Goal: Task Accomplishment & Management: Manage account settings

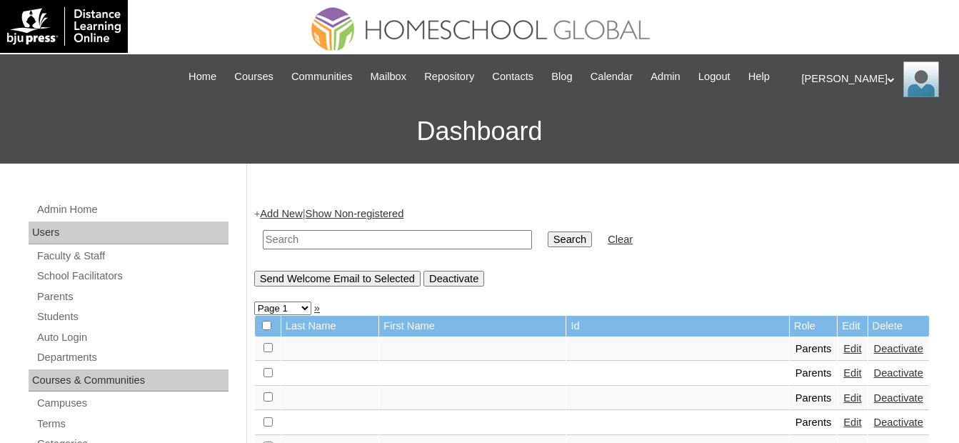
click at [436, 240] on input "text" at bounding box center [397, 239] width 269 height 19
click at [104, 314] on link "Students" at bounding box center [132, 317] width 193 height 18
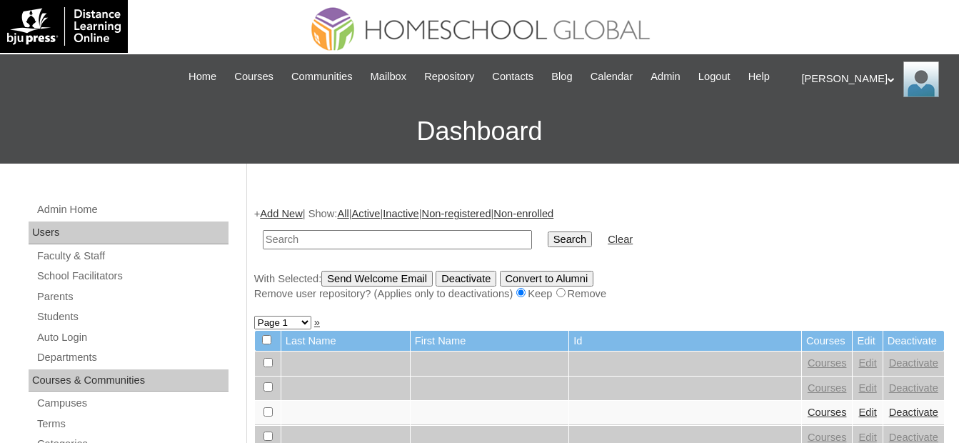
drag, startPoint x: 0, startPoint y: 0, endPoint x: 375, endPoint y: 236, distance: 442.8
click at [343, 234] on input "text" at bounding box center [397, 239] width 269 height 19
type input "MHS0978-TECHPH2022"
click at [548, 239] on input "Search" at bounding box center [570, 239] width 44 height 16
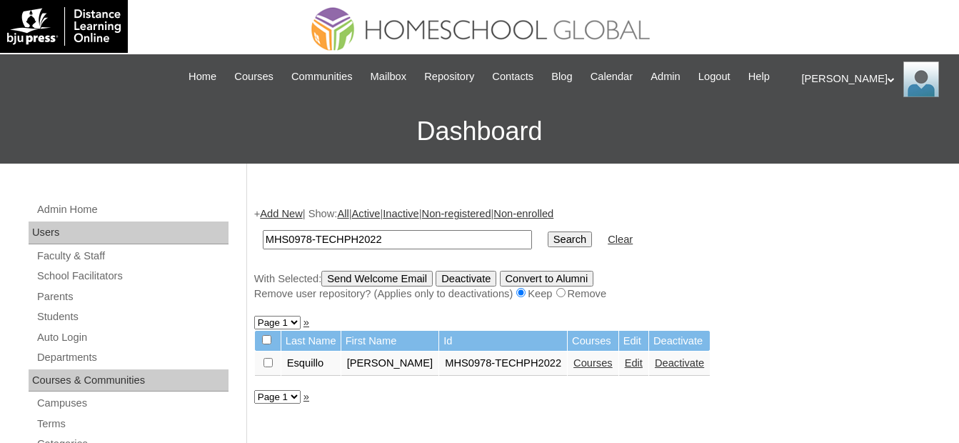
click at [573, 363] on link "Courses" at bounding box center [592, 362] width 39 height 11
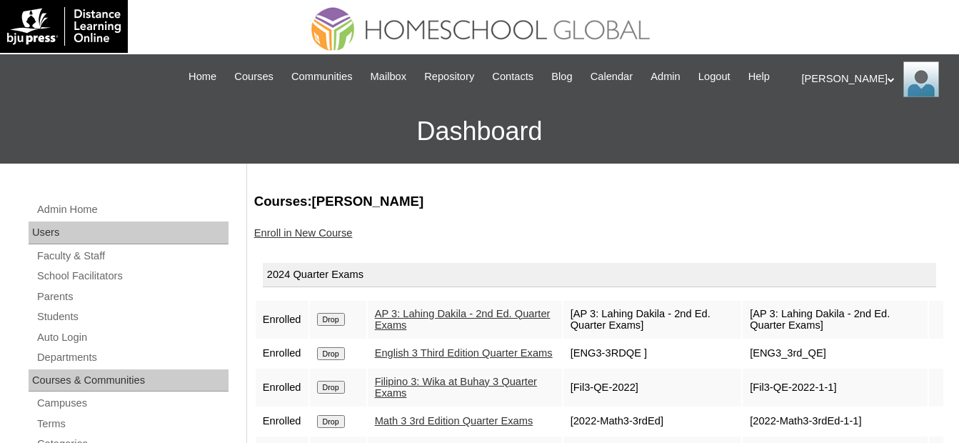
click at [329, 321] on input "Drop" at bounding box center [331, 319] width 28 height 13
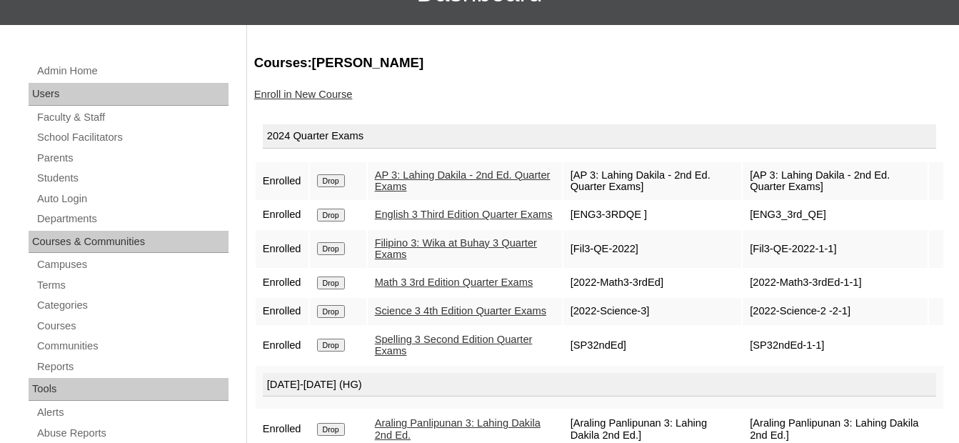
scroll to position [143, 0]
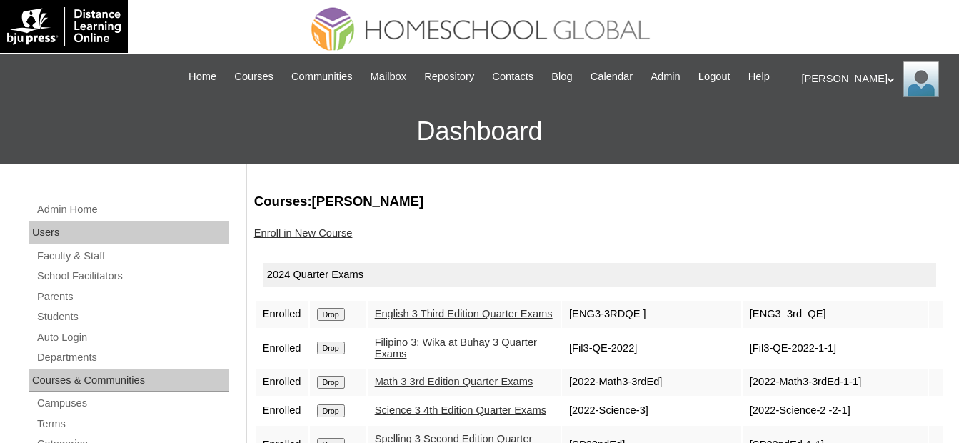
click at [333, 321] on input "Drop" at bounding box center [331, 314] width 28 height 13
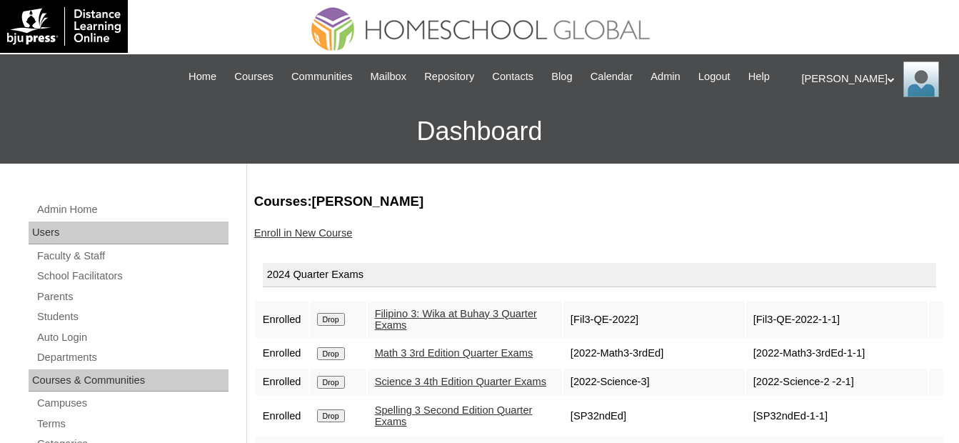
click at [335, 321] on input "Drop" at bounding box center [331, 319] width 28 height 13
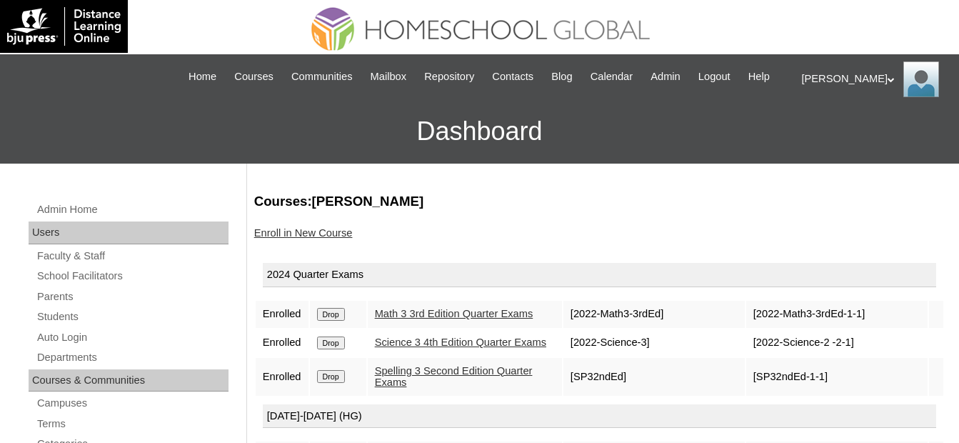
click at [342, 316] on input "Drop" at bounding box center [331, 314] width 28 height 13
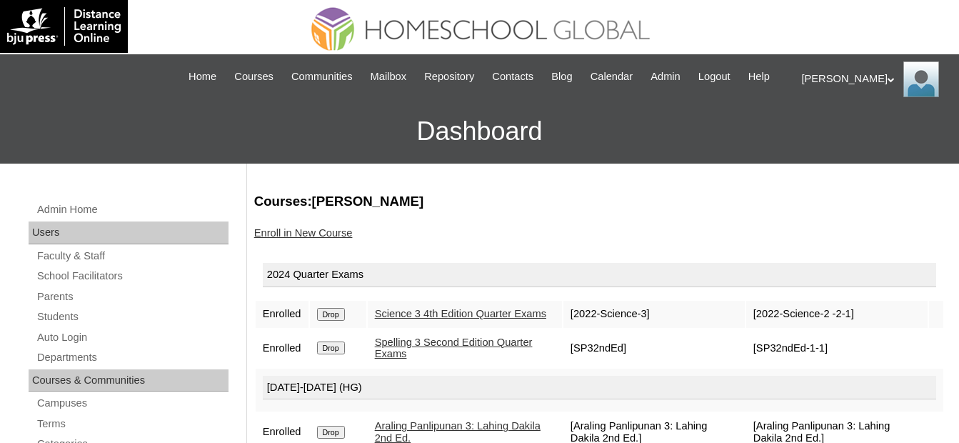
click at [335, 315] on input "Drop" at bounding box center [331, 314] width 28 height 13
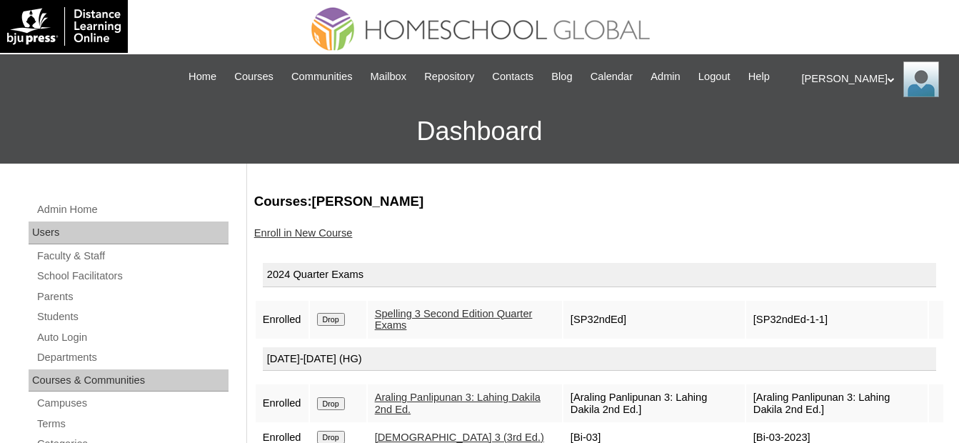
click at [335, 317] on input "Drop" at bounding box center [331, 319] width 28 height 13
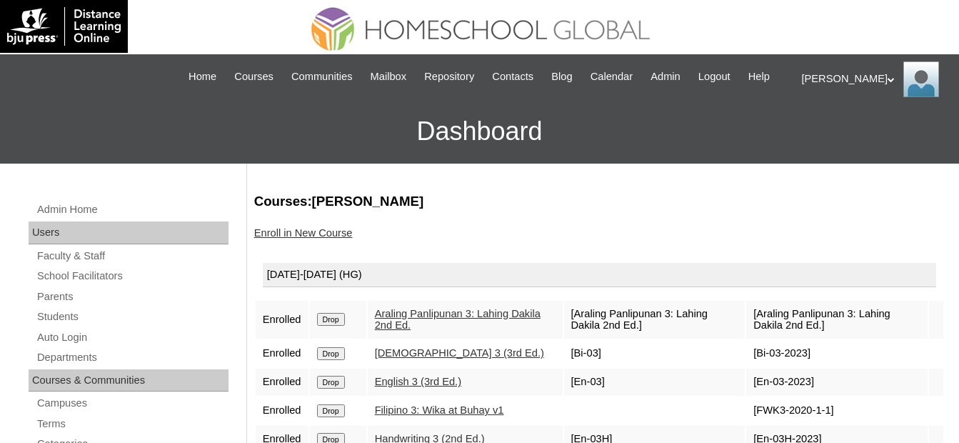
click at [343, 319] on input "Drop" at bounding box center [331, 319] width 28 height 13
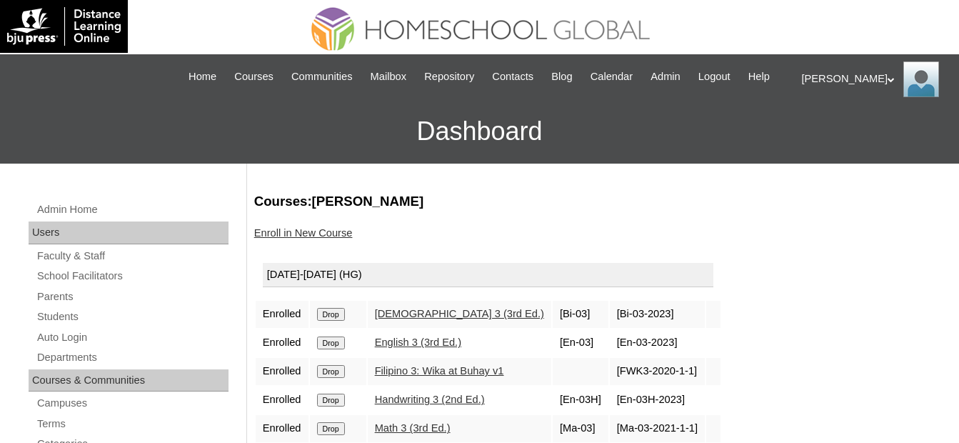
click at [339, 318] on input "Drop" at bounding box center [331, 314] width 28 height 13
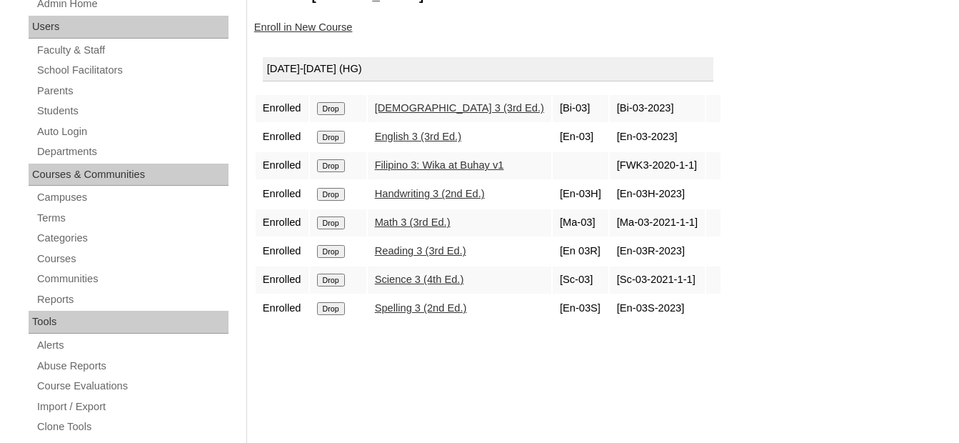
scroll to position [214, 0]
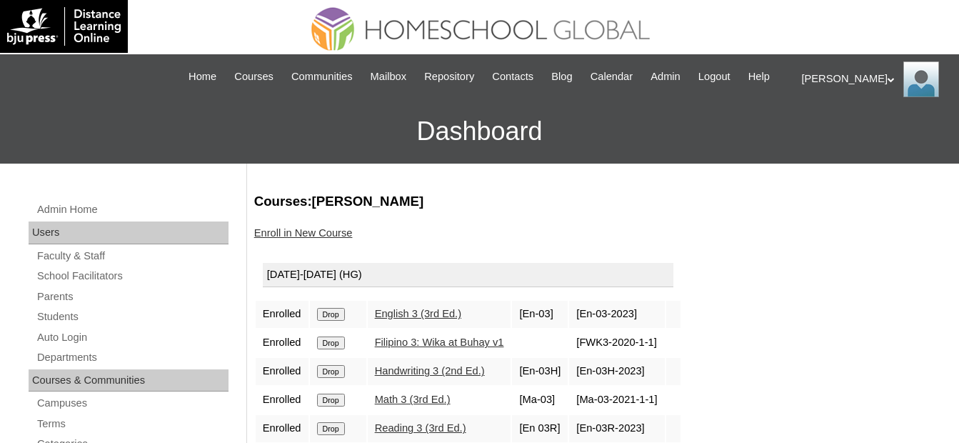
click at [321, 317] on input "Drop" at bounding box center [331, 314] width 28 height 13
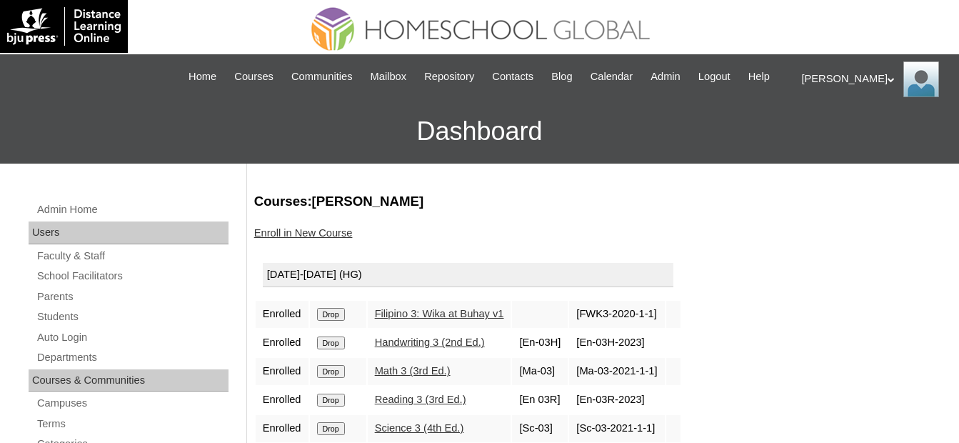
click at [342, 321] on td "Drop" at bounding box center [338, 314] width 56 height 27
click at [339, 319] on input "Drop" at bounding box center [331, 314] width 28 height 13
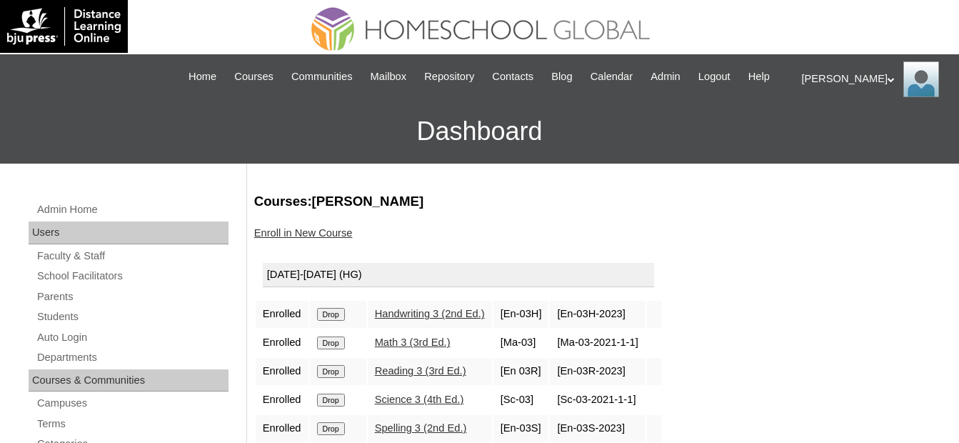
click at [333, 316] on input "Drop" at bounding box center [331, 314] width 28 height 13
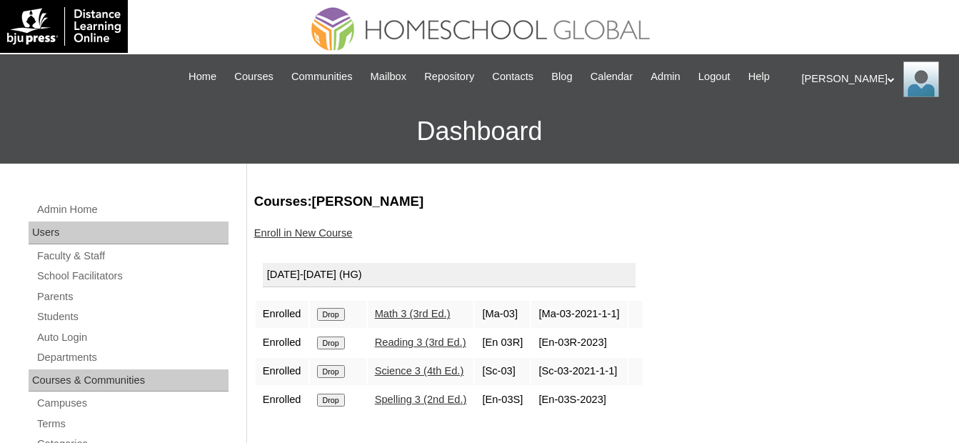
click at [331, 318] on input "Drop" at bounding box center [331, 314] width 28 height 13
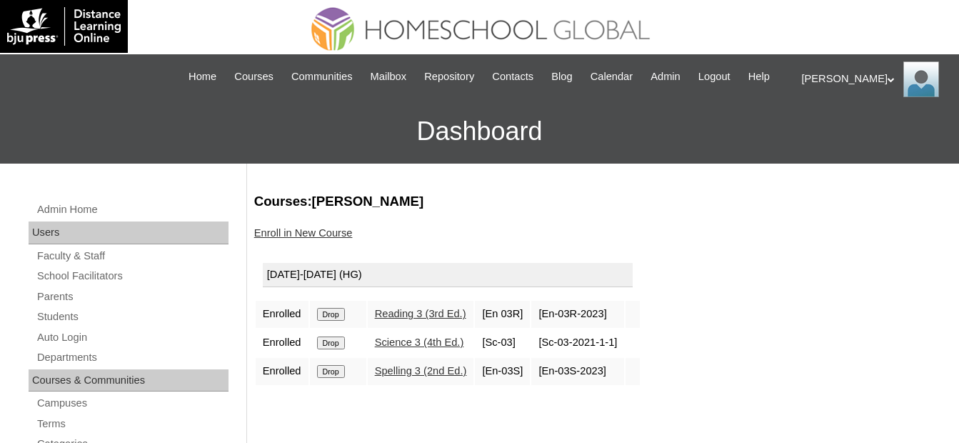
click at [333, 316] on input "Drop" at bounding box center [331, 314] width 28 height 13
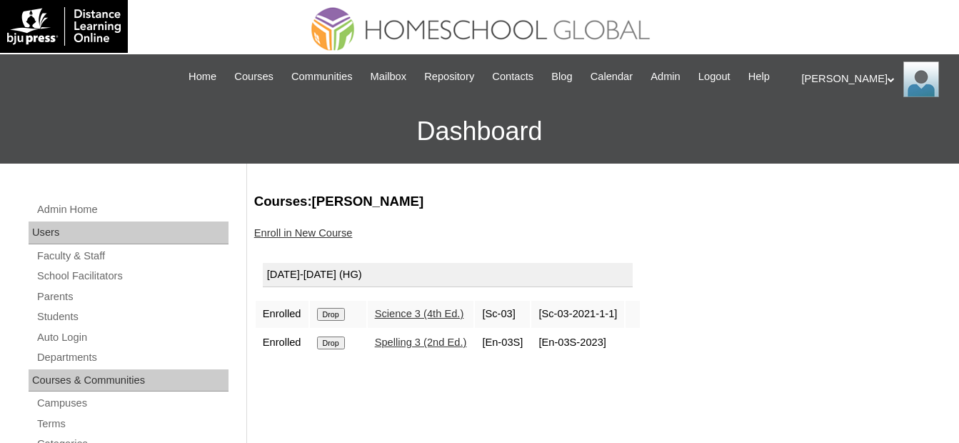
click at [329, 311] on input "Drop" at bounding box center [331, 314] width 28 height 13
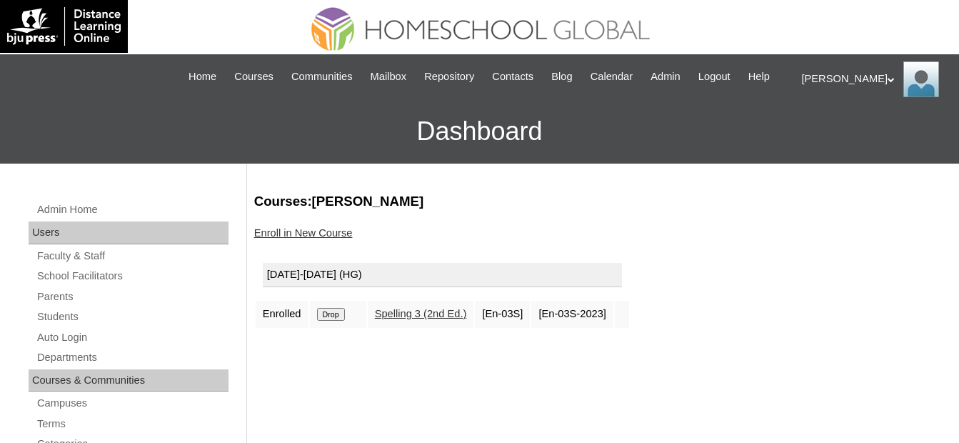
click at [331, 314] on input "Drop" at bounding box center [331, 314] width 28 height 13
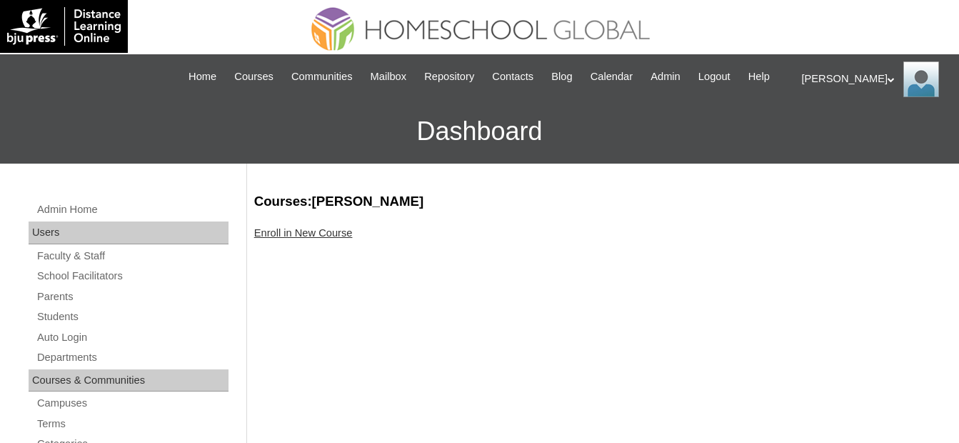
click at [341, 237] on link "Enroll in New Course" at bounding box center [303, 232] width 99 height 11
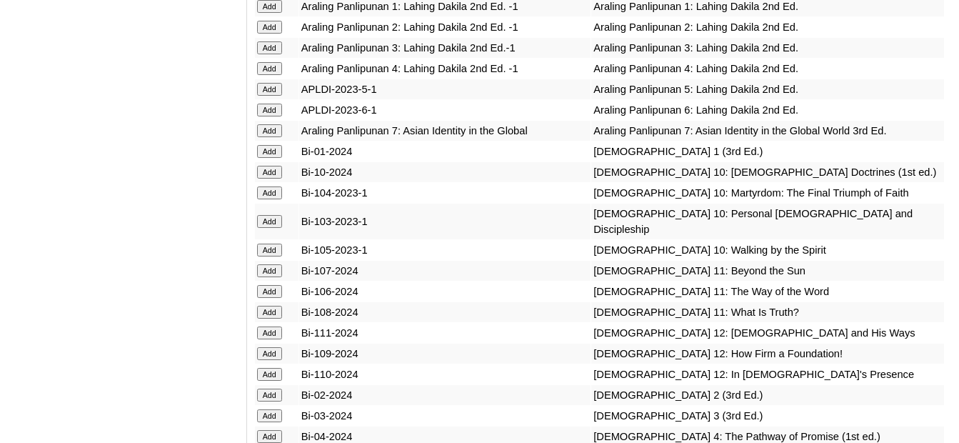
scroll to position [3576, 0]
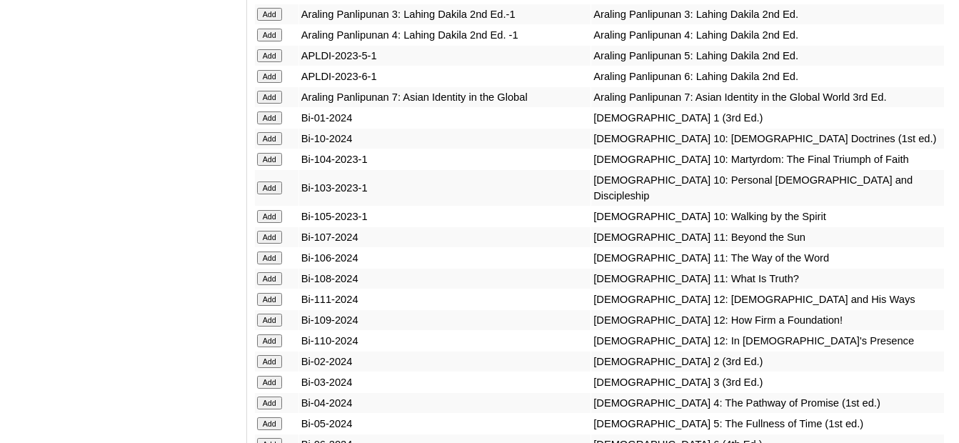
click at [278, 396] on input "Add" at bounding box center [269, 402] width 25 height 13
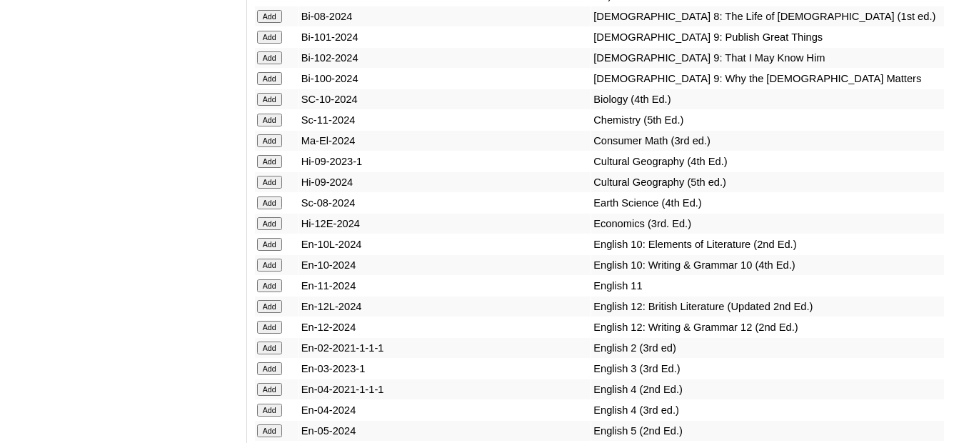
scroll to position [4076, 0]
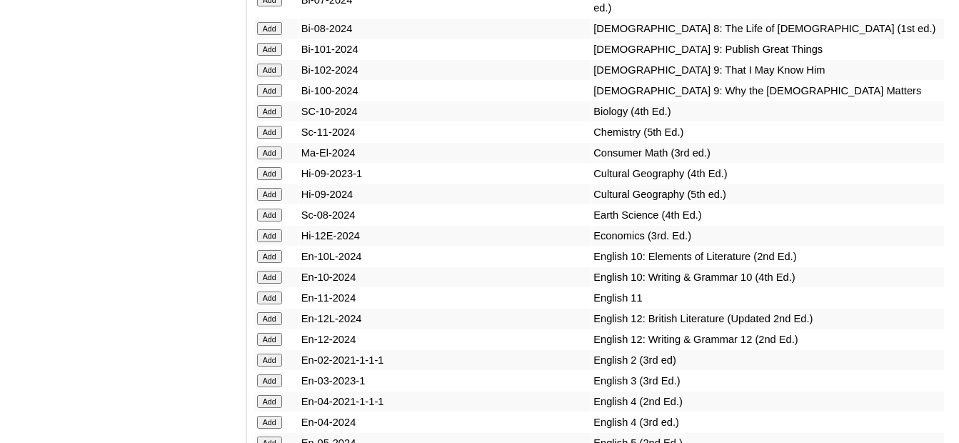
scroll to position [4073, 0]
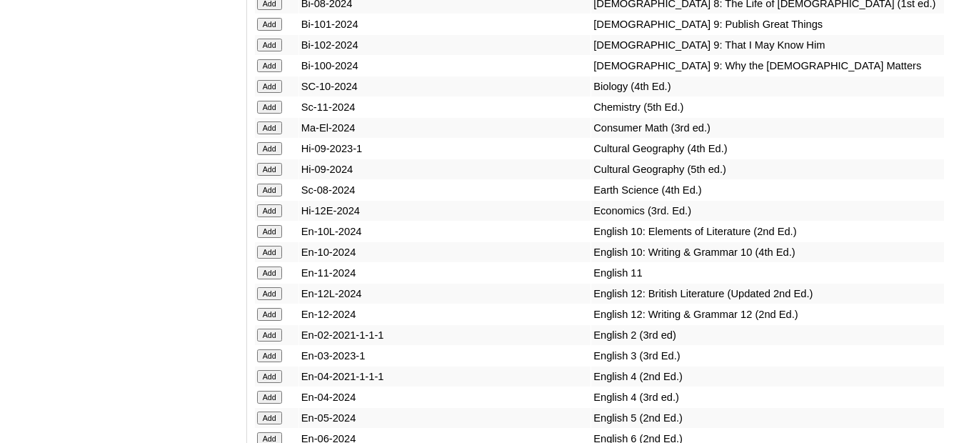
click at [272, 391] on input "Add" at bounding box center [269, 397] width 25 height 13
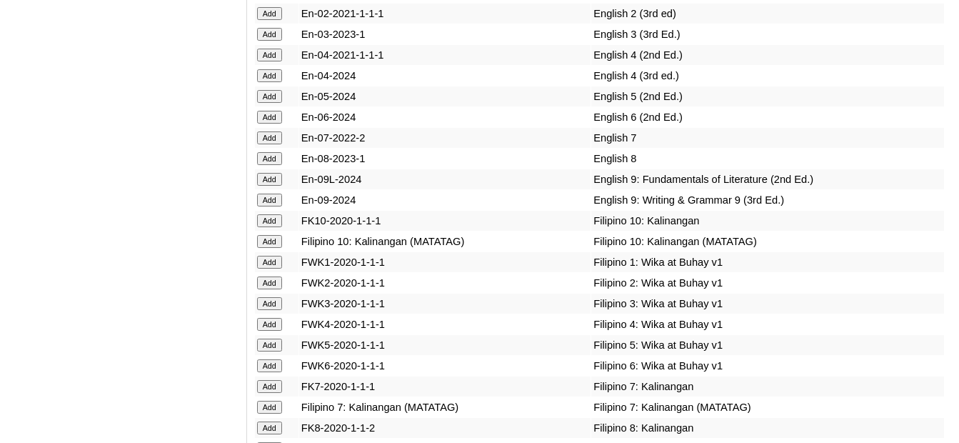
scroll to position [4430, 0]
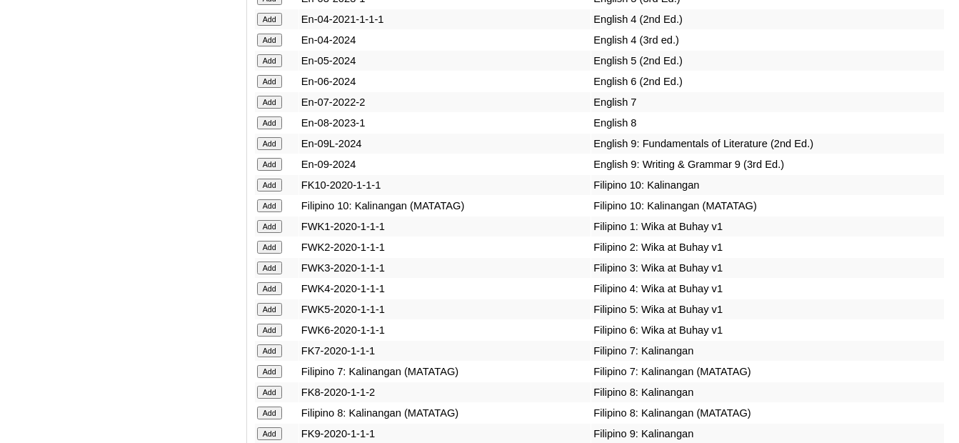
click at [270, 282] on input "Add" at bounding box center [269, 288] width 25 height 13
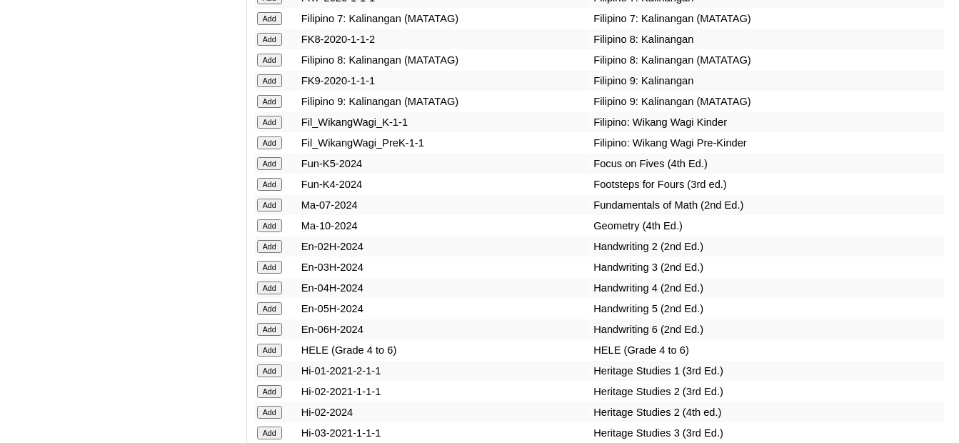
scroll to position [4788, 0]
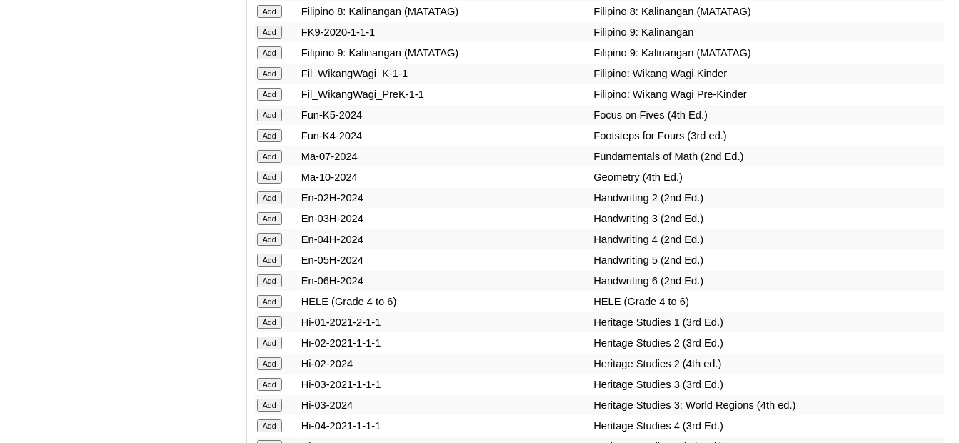
scroll to position [4833, 0]
click at [273, 294] on input "Add" at bounding box center [269, 300] width 25 height 13
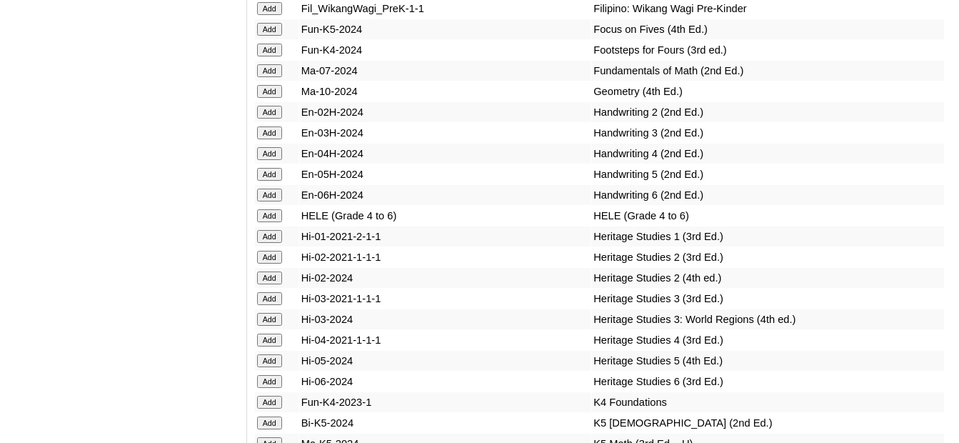
scroll to position [5047, 0]
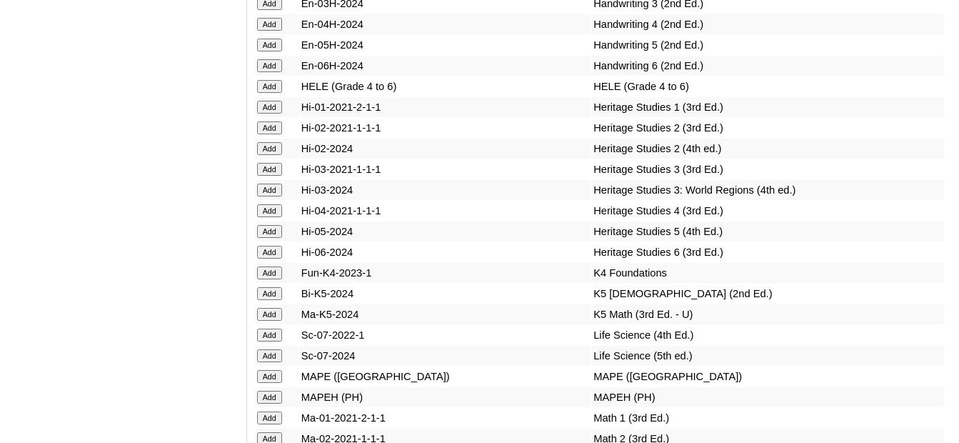
click at [276, 391] on input "Add" at bounding box center [269, 397] width 25 height 13
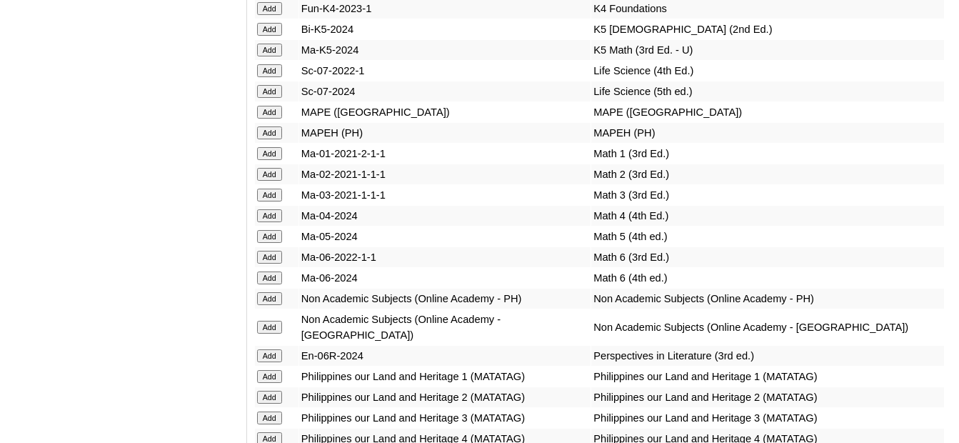
scroll to position [5404, 0]
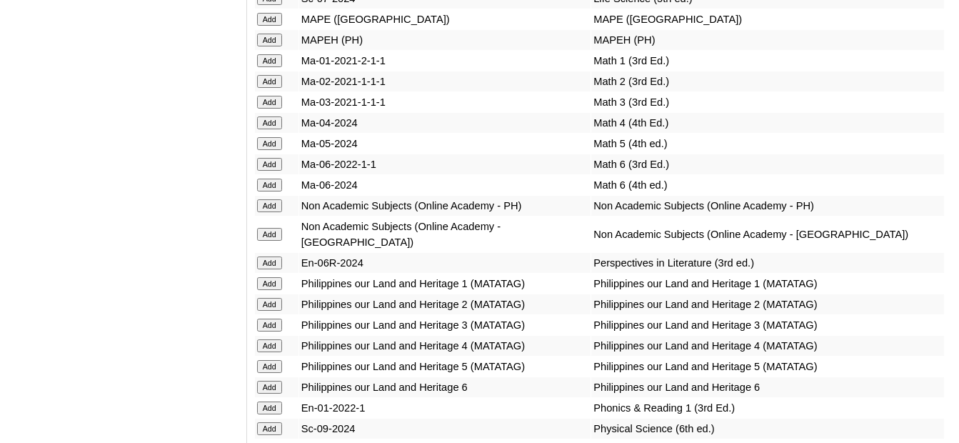
click at [271, 336] on td "Add" at bounding box center [277, 346] width 44 height 20
click at [276, 339] on input "Add" at bounding box center [269, 345] width 25 height 13
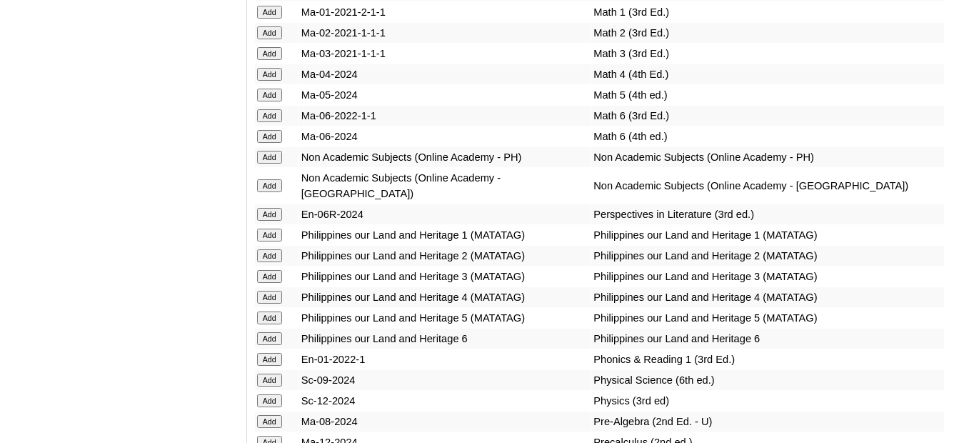
scroll to position [5475, 0]
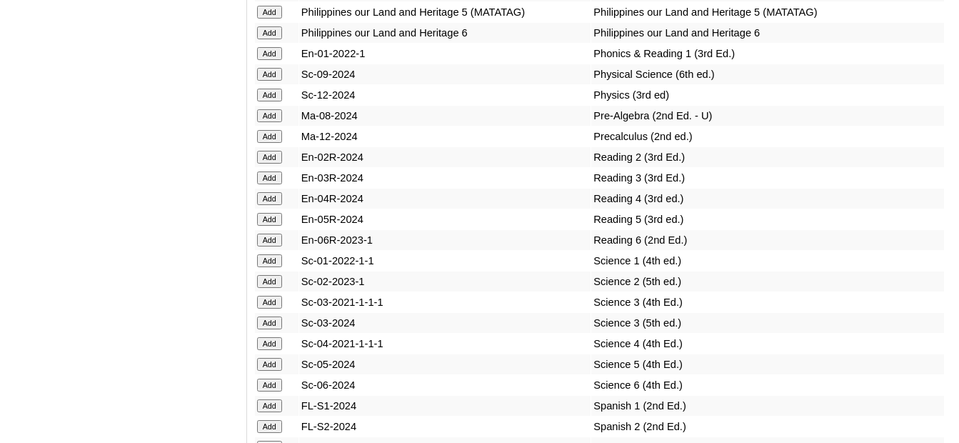
scroll to position [5761, 0]
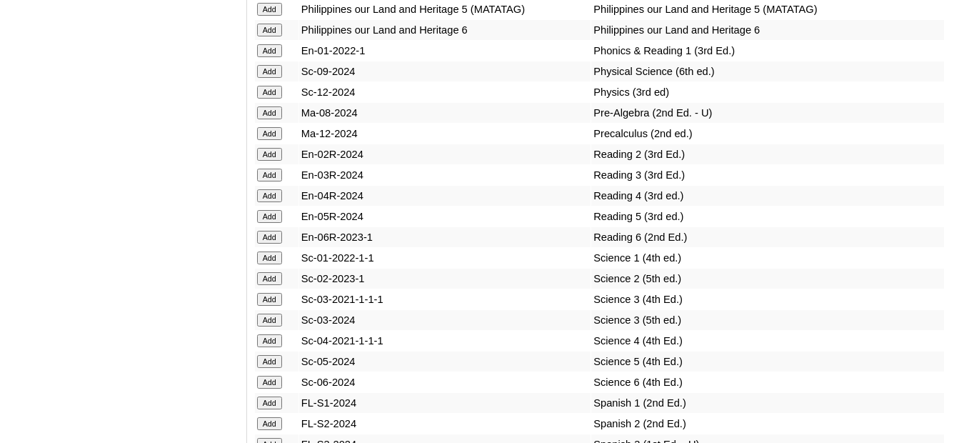
click at [276, 334] on input "Add" at bounding box center [269, 340] width 25 height 13
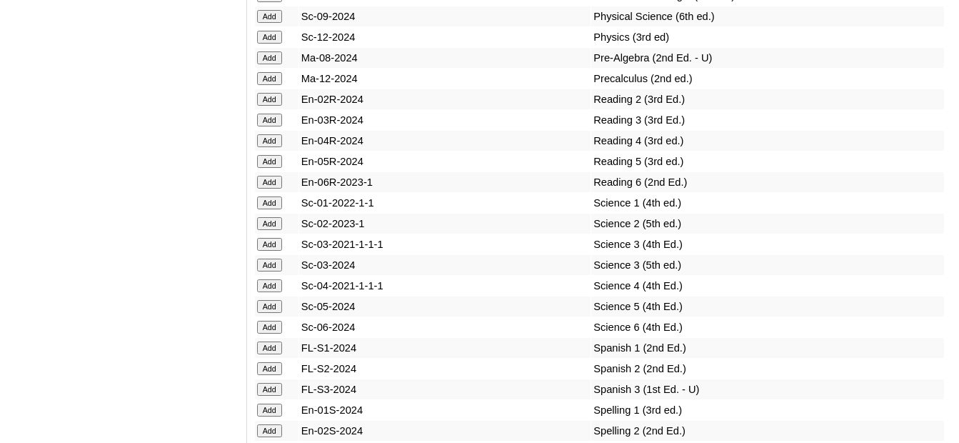
scroll to position [5975, 0]
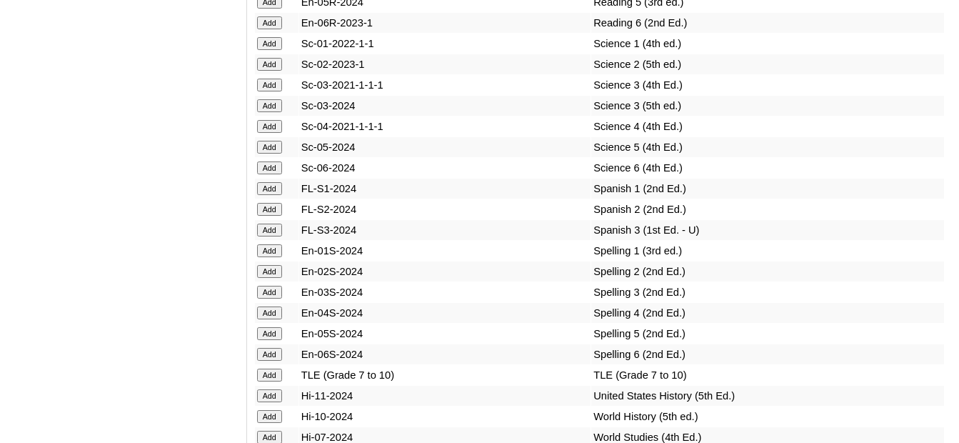
click at [280, 306] on input "Add" at bounding box center [269, 312] width 25 height 13
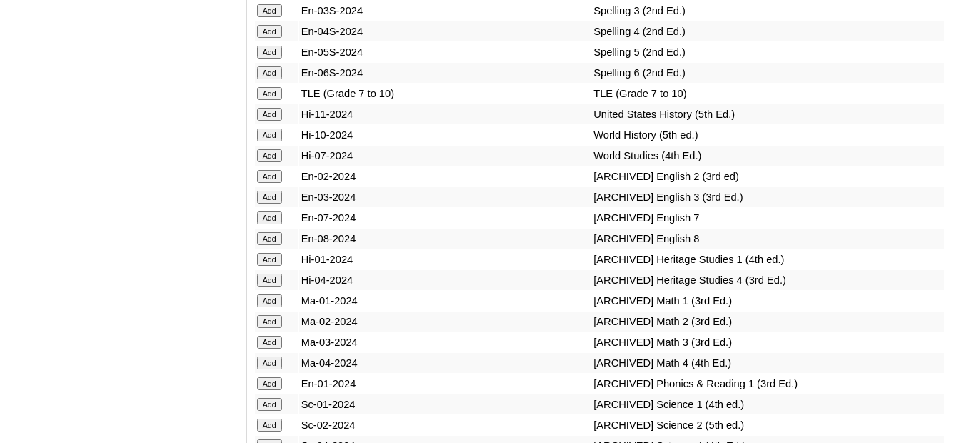
scroll to position [6404, 0]
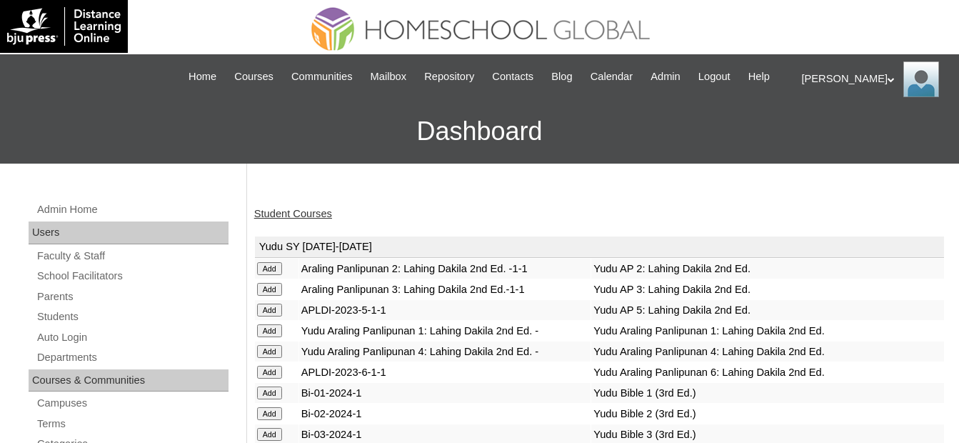
click at [305, 212] on link "Student Courses" at bounding box center [293, 213] width 78 height 11
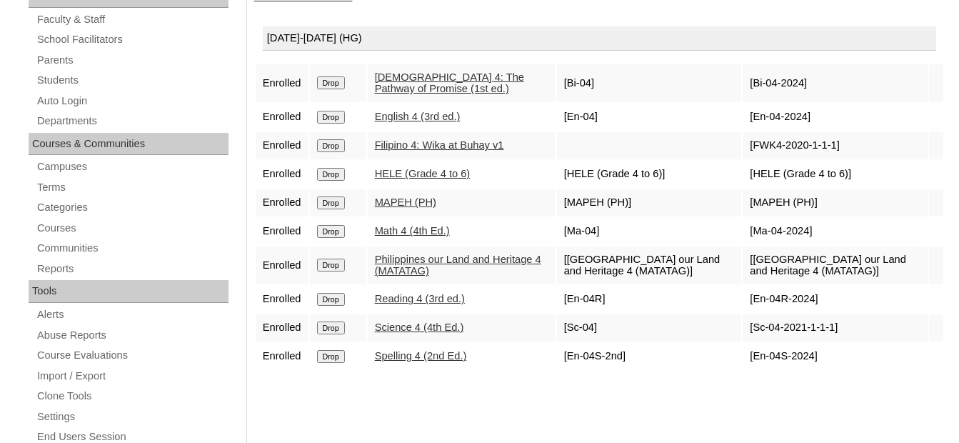
scroll to position [143, 0]
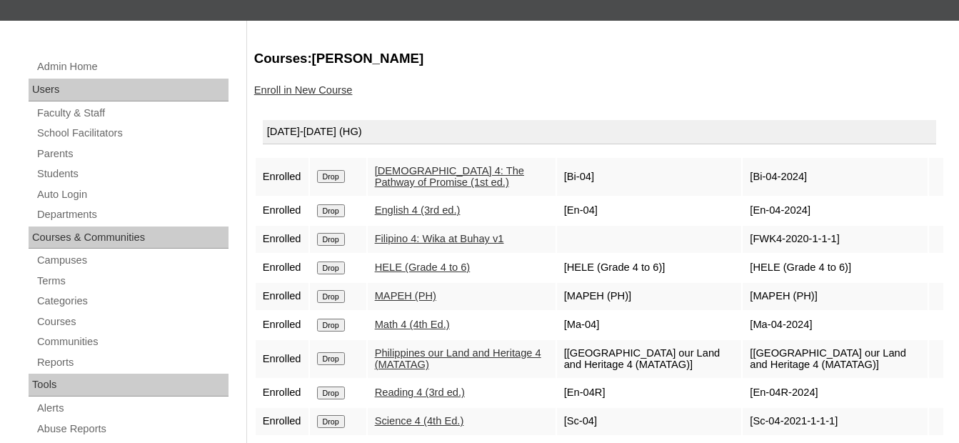
click at [309, 88] on link "Enroll in New Course" at bounding box center [303, 89] width 99 height 11
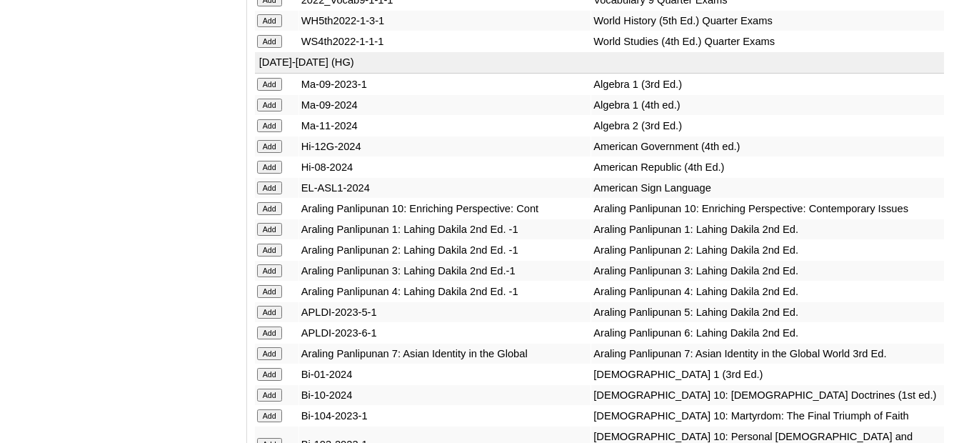
scroll to position [2819, 0]
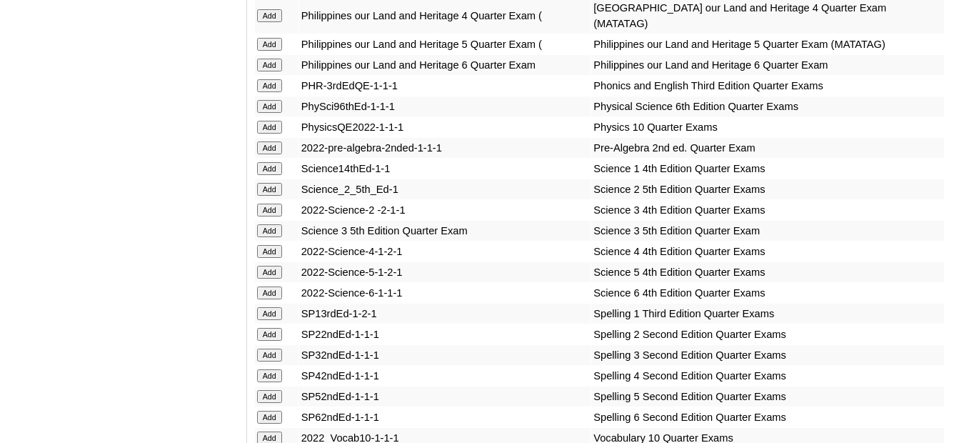
click at [269, 366] on td "Add" at bounding box center [277, 376] width 44 height 20
click at [269, 369] on input "Add" at bounding box center [269, 375] width 25 height 13
click at [279, 245] on input "Add" at bounding box center [269, 251] width 25 height 13
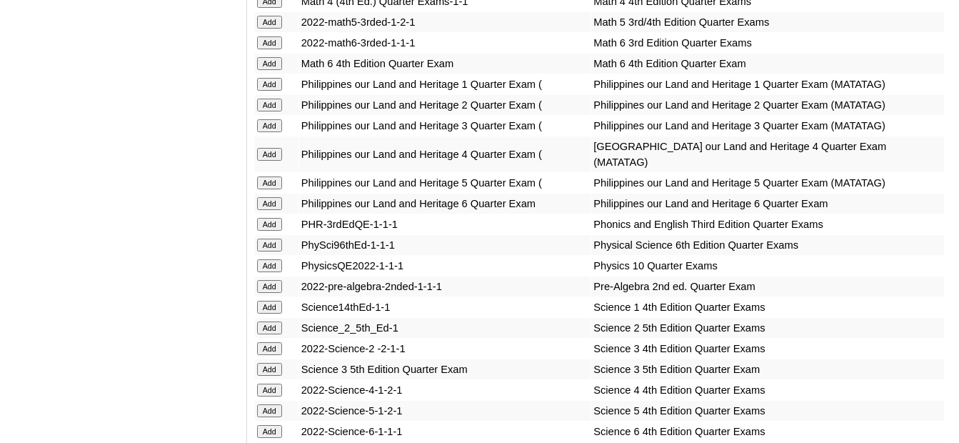
scroll to position [2677, 0]
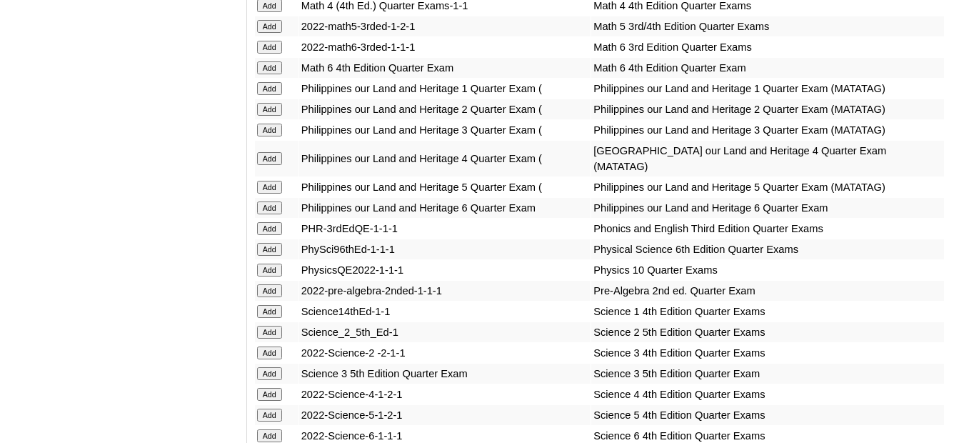
click at [260, 152] on input "Add" at bounding box center [269, 158] width 25 height 13
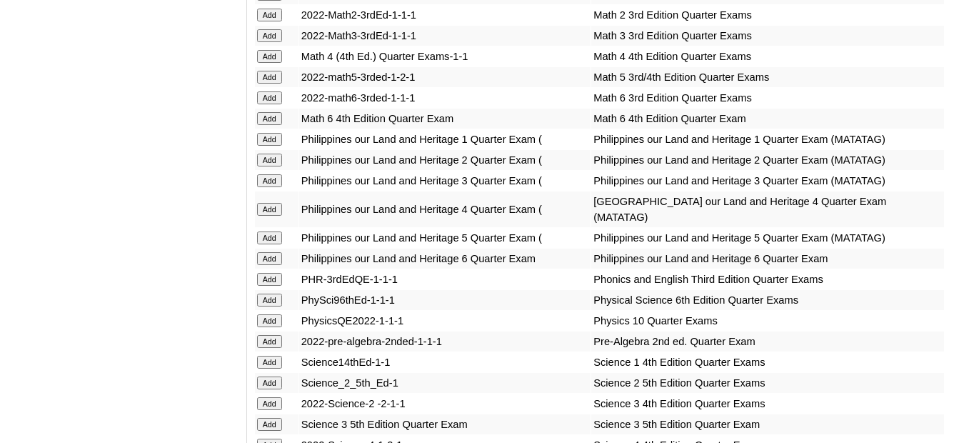
scroll to position [2462, 0]
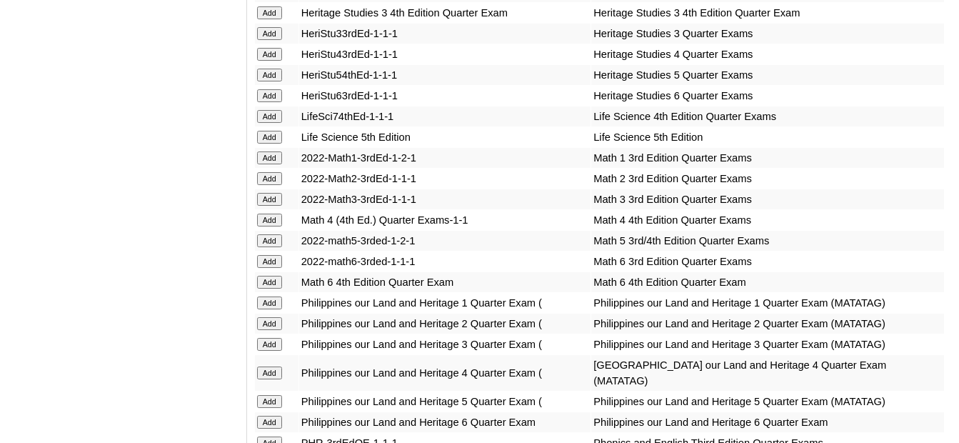
click at [273, 214] on input "Add" at bounding box center [269, 220] width 25 height 13
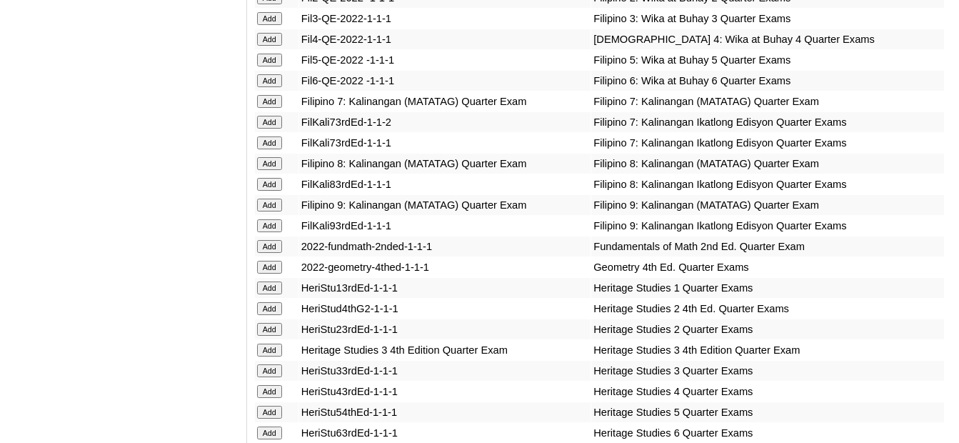
scroll to position [2105, 0]
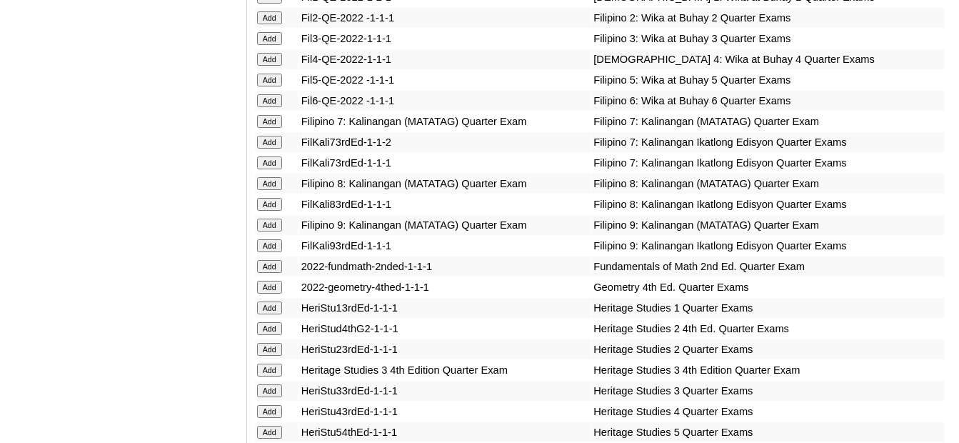
click at [276, 53] on input "Add" at bounding box center [269, 59] width 25 height 13
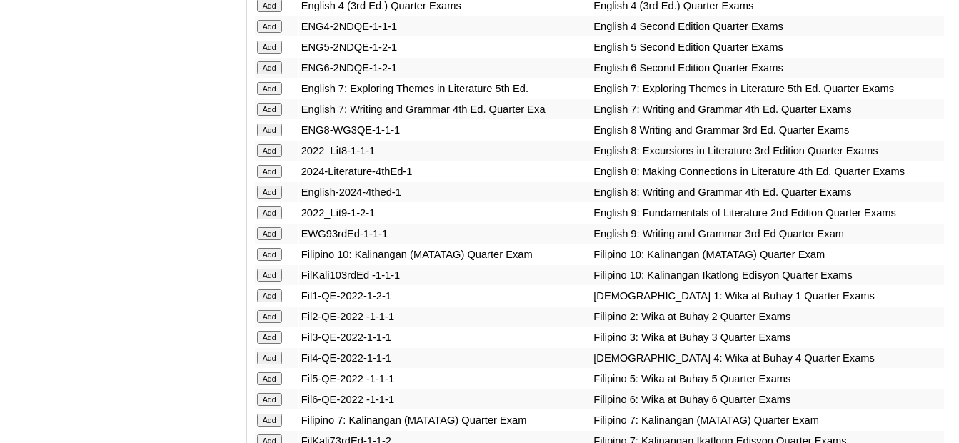
scroll to position [1748, 0]
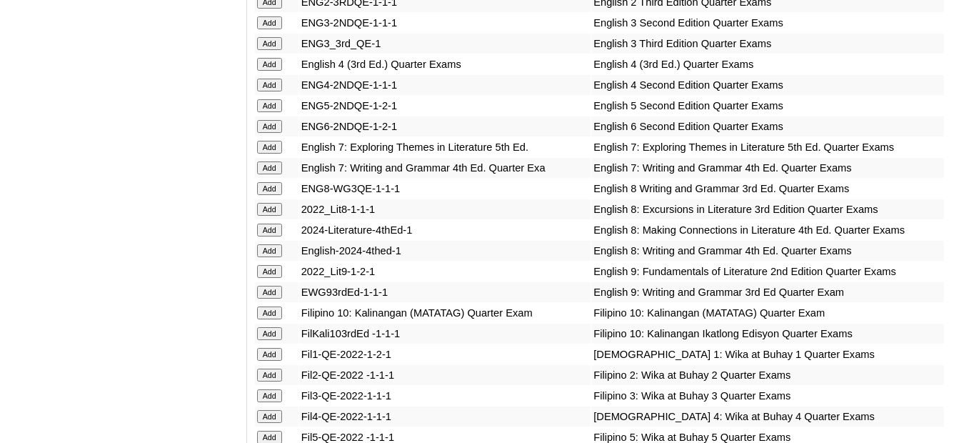
click at [274, 58] on input "Add" at bounding box center [269, 64] width 25 height 13
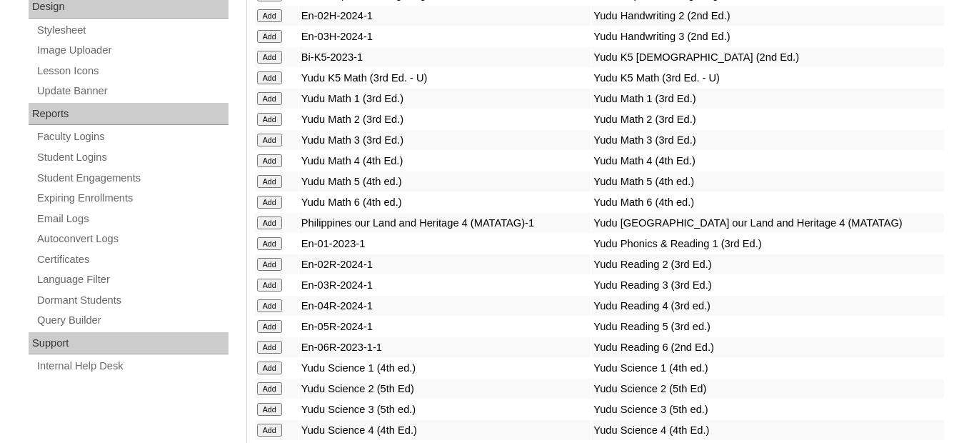
scroll to position [534, 0]
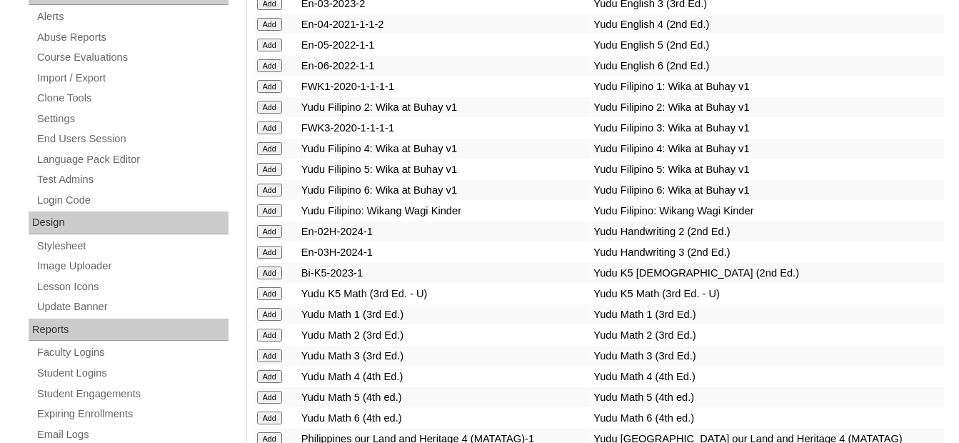
click at [456, 269] on td "Bi-K5-2023-1" at bounding box center [445, 273] width 292 height 20
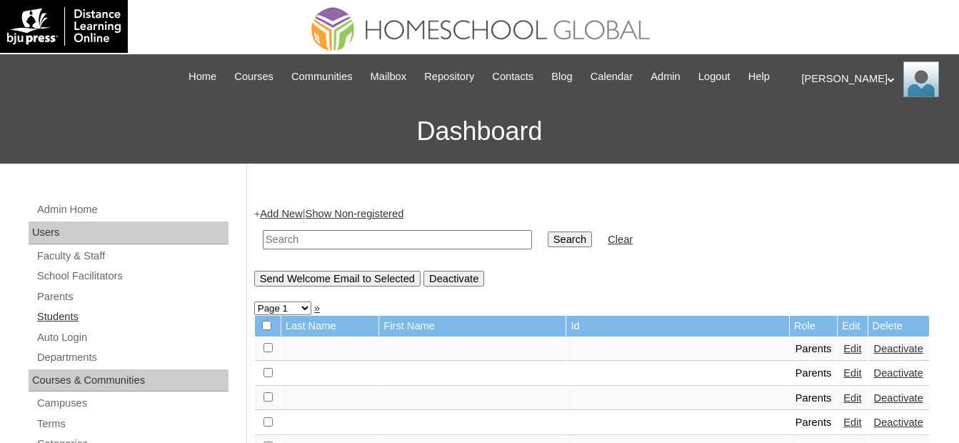
click at [88, 313] on link "Students" at bounding box center [132, 317] width 193 height 18
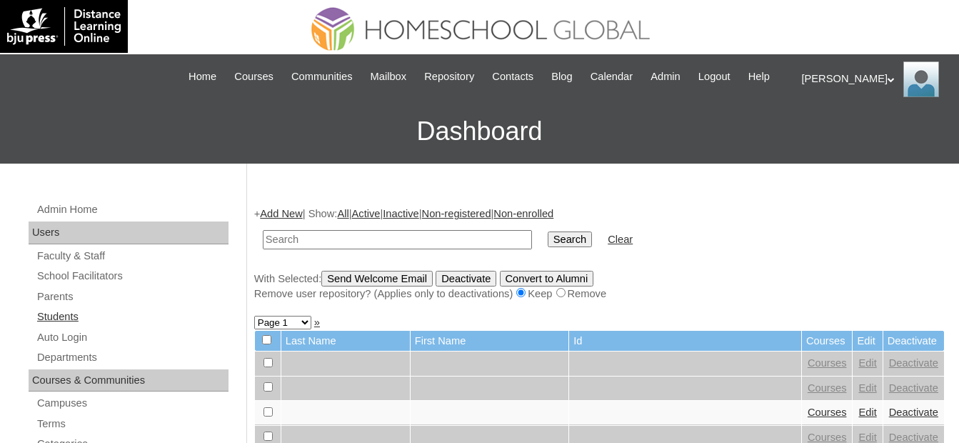
click at [104, 313] on link "Students" at bounding box center [132, 317] width 193 height 18
drag, startPoint x: 0, startPoint y: 0, endPoint x: 356, endPoint y: 238, distance: 427.8
click at [327, 240] on input "text" at bounding box center [397, 239] width 269 height 19
type input "MHS0978-TECHPH2022"
click at [548, 240] on input "Search" at bounding box center [570, 239] width 44 height 16
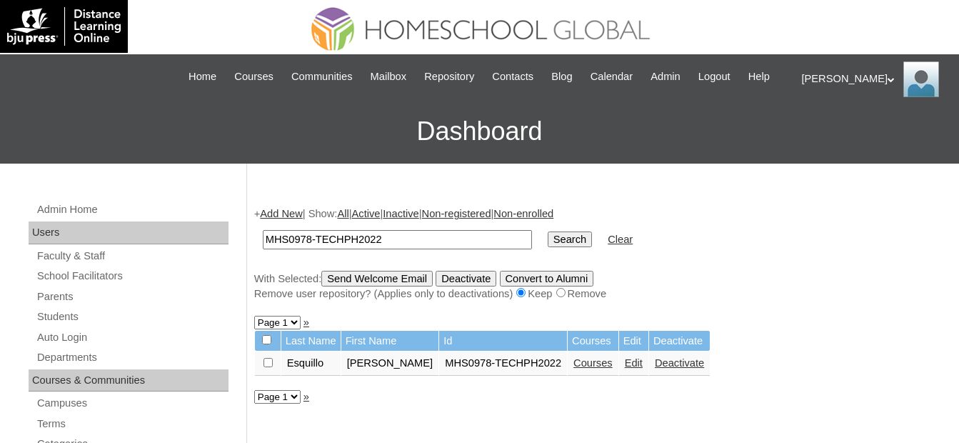
click at [587, 366] on link "Courses" at bounding box center [592, 362] width 39 height 11
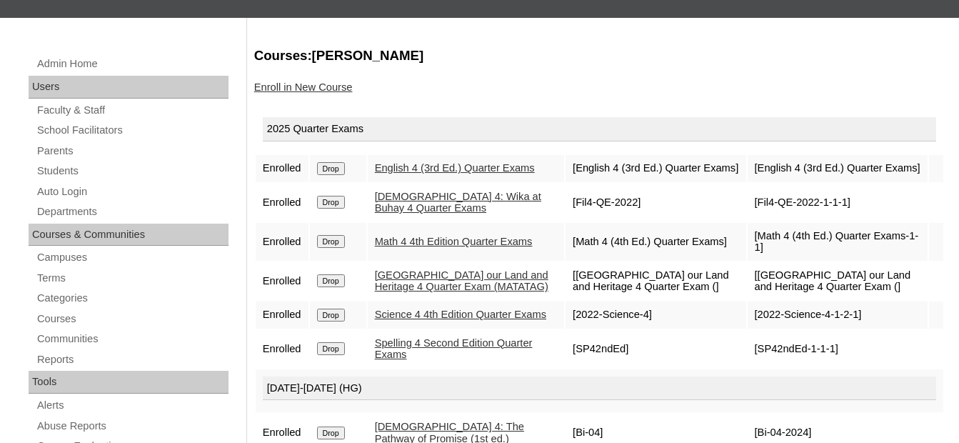
scroll to position [142, 0]
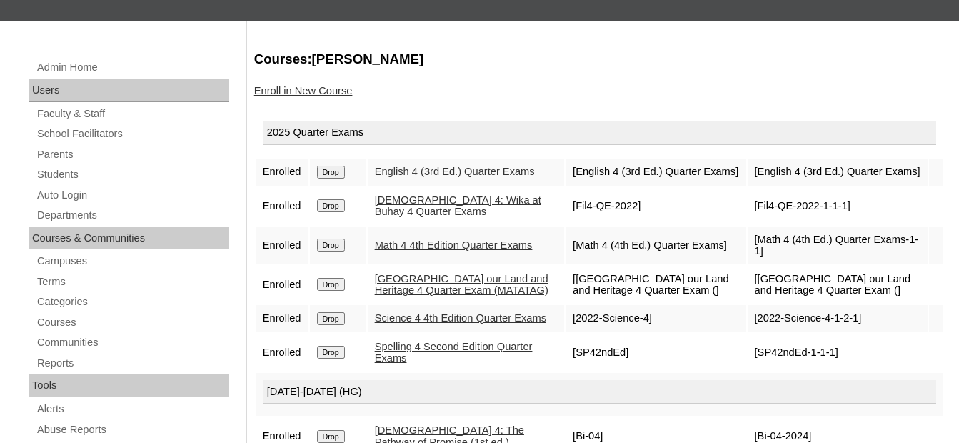
click at [883, 358] on td "[SP42ndEd-1-1-1]" at bounding box center [838, 352] width 180 height 38
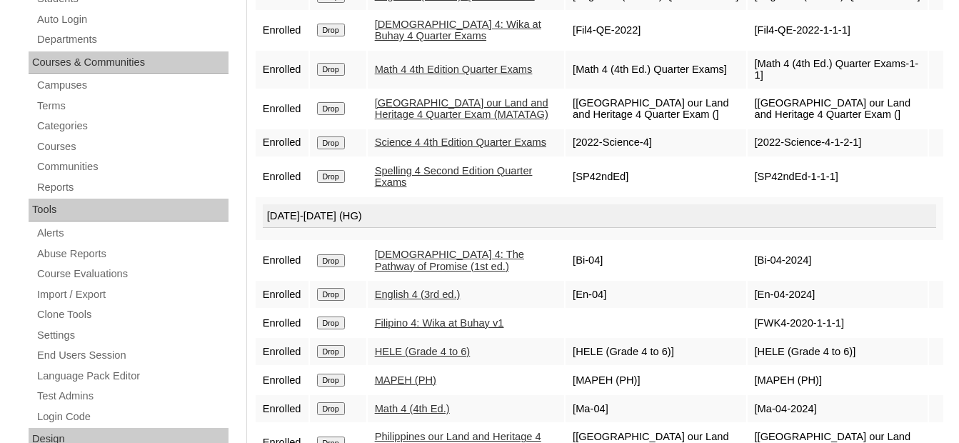
scroll to position [357, 0]
